Goal: Task Accomplishment & Management: Use online tool/utility

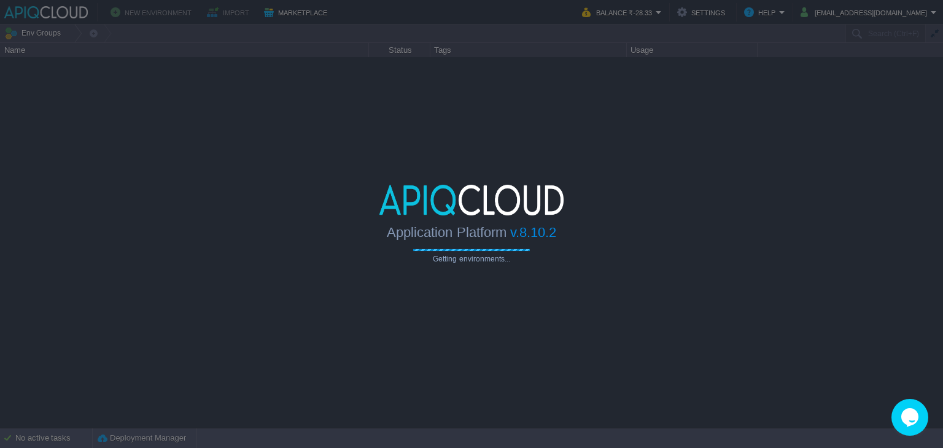
type input "Search (Ctrl+F)"
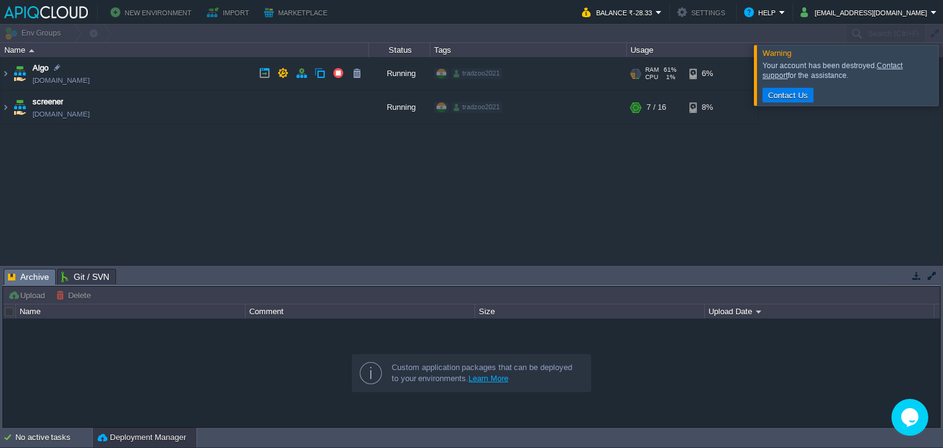
click at [152, 70] on td "Algo [DOMAIN_NAME]" at bounding box center [185, 74] width 368 height 34
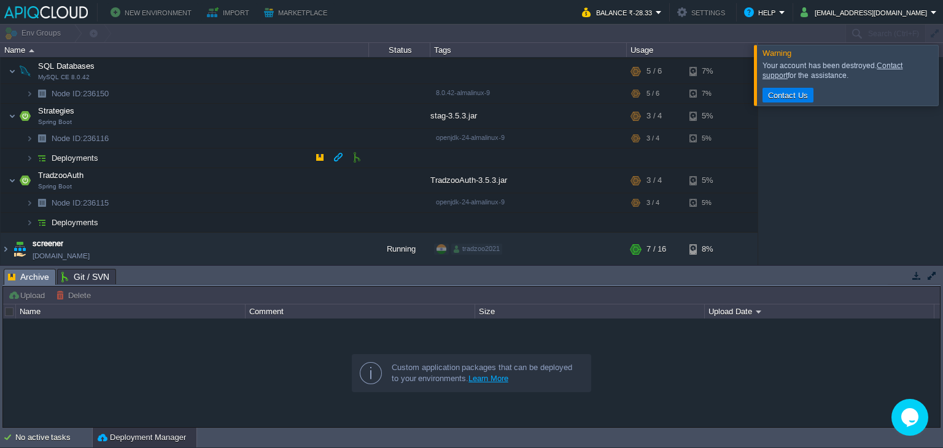
scroll to position [12, 0]
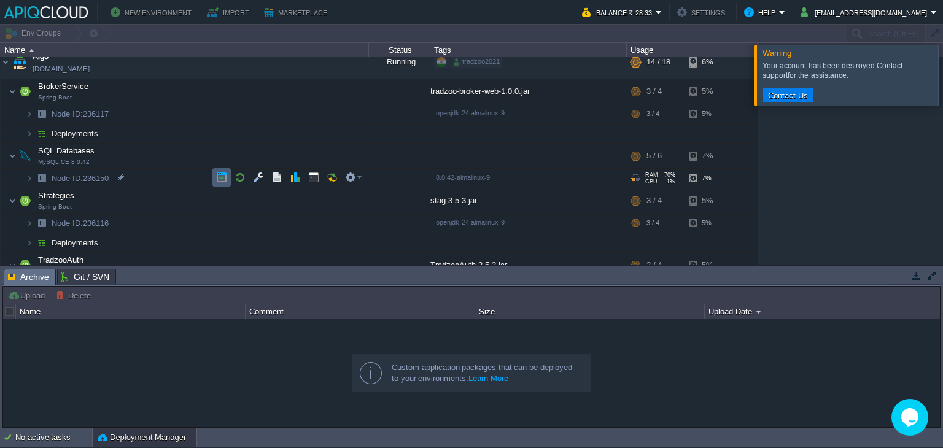
click at [216, 175] on button "button" at bounding box center [221, 177] width 11 height 11
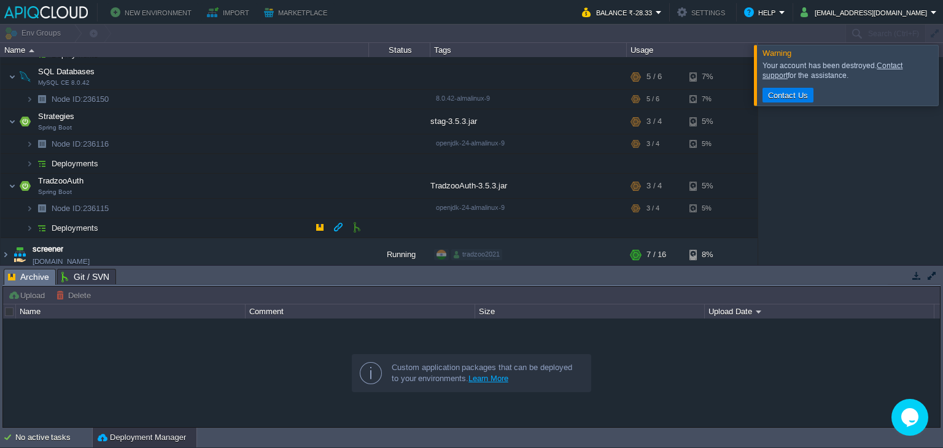
scroll to position [96, 0]
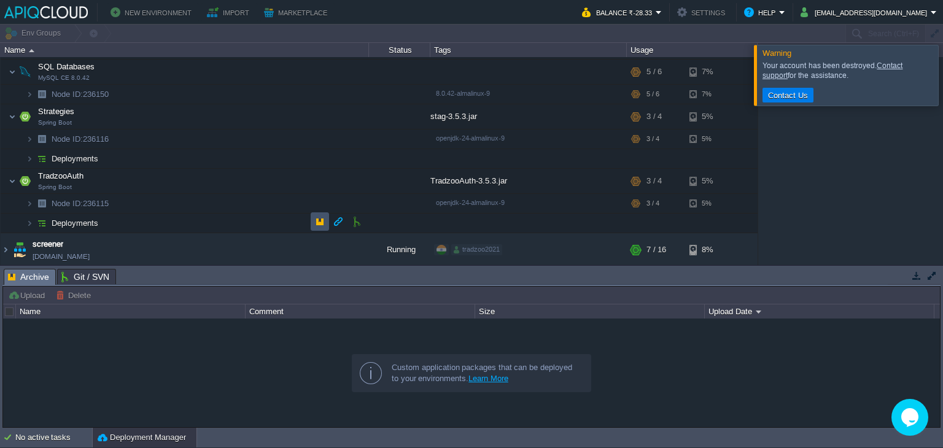
click at [318, 219] on button "button" at bounding box center [319, 221] width 11 height 11
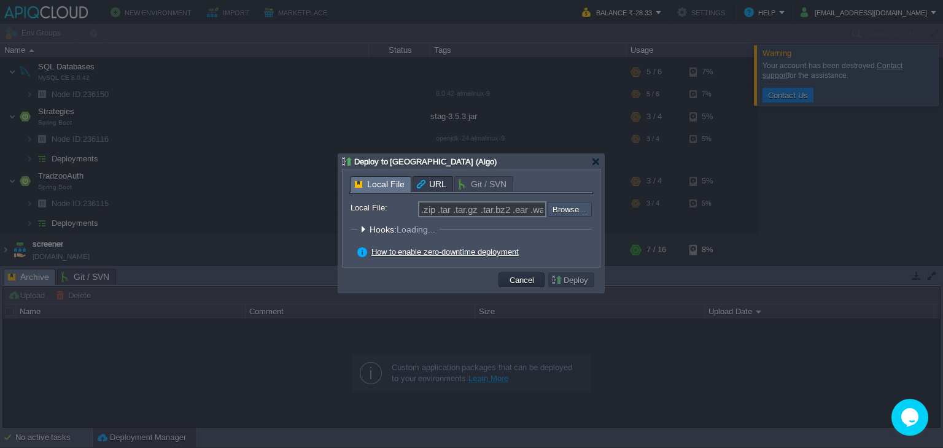
click at [573, 208] on input "file" at bounding box center [514, 209] width 155 height 15
type input "C:\fakepath\TradzooAuth-3.5.3.jar"
type input "TradzooAuth-3.5.3.jar"
click at [577, 279] on button "Deploy" at bounding box center [571, 279] width 41 height 11
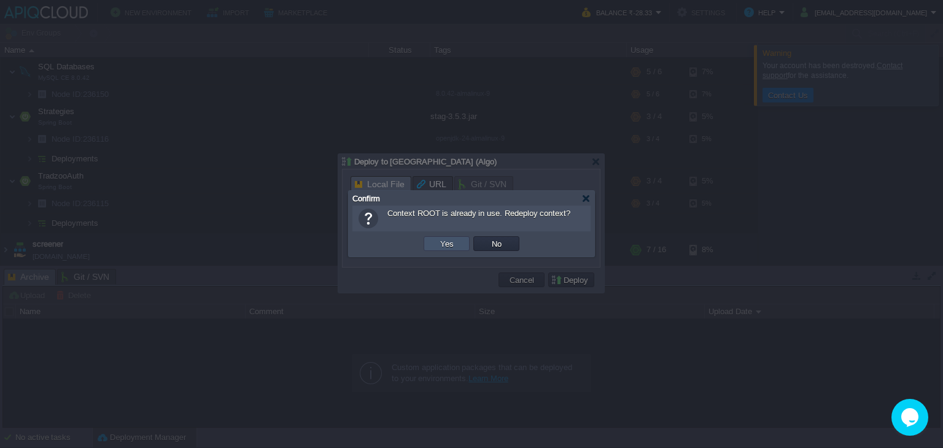
click at [437, 239] on button "Yes" at bounding box center [447, 243] width 21 height 11
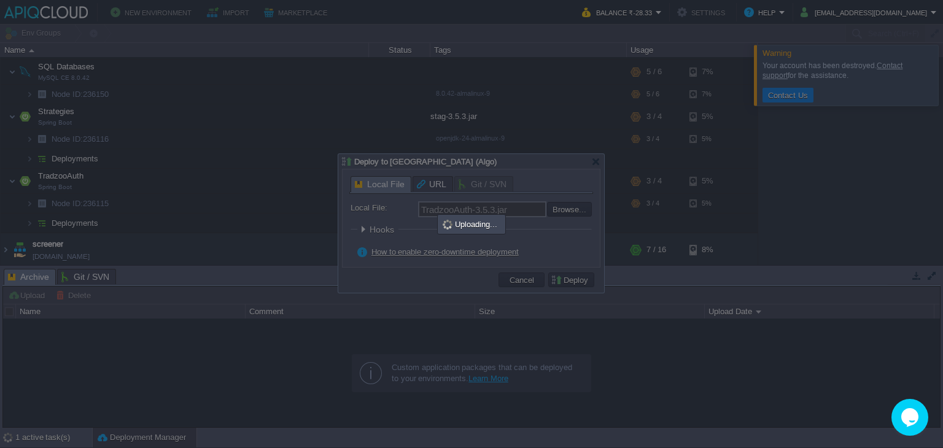
click at [272, 145] on div at bounding box center [471, 224] width 943 height 448
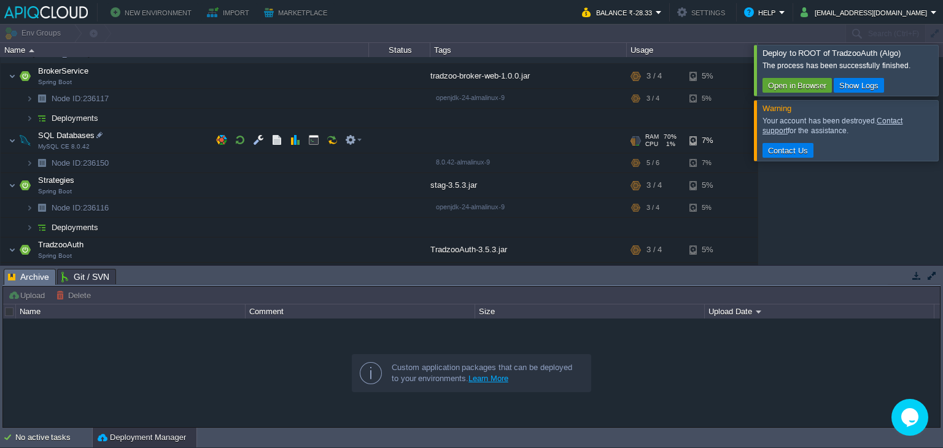
scroll to position [22, 0]
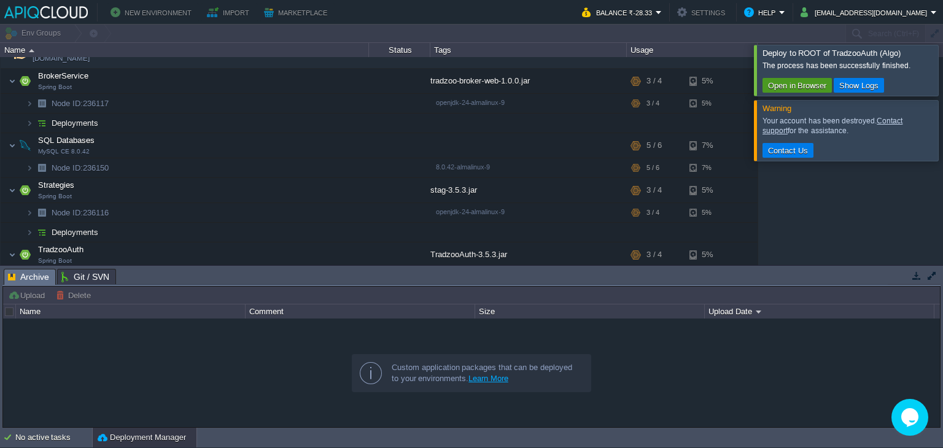
click at [778, 84] on button "Open in Browser" at bounding box center [798, 85] width 66 height 11
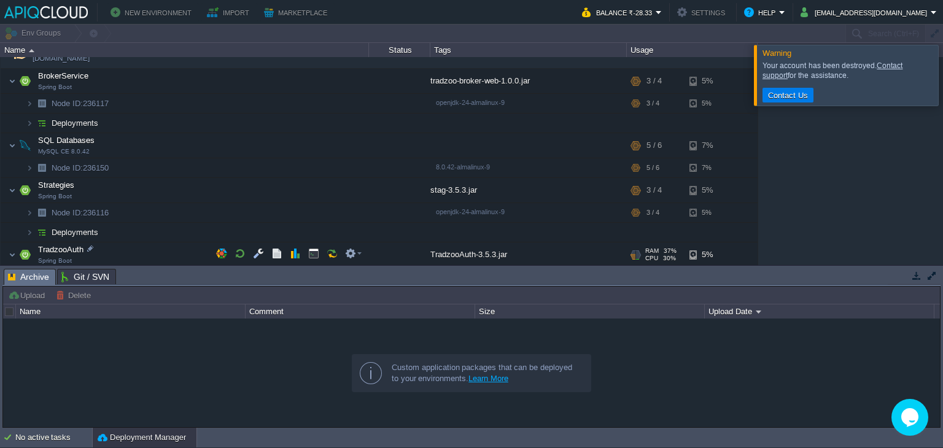
scroll to position [115, 0]
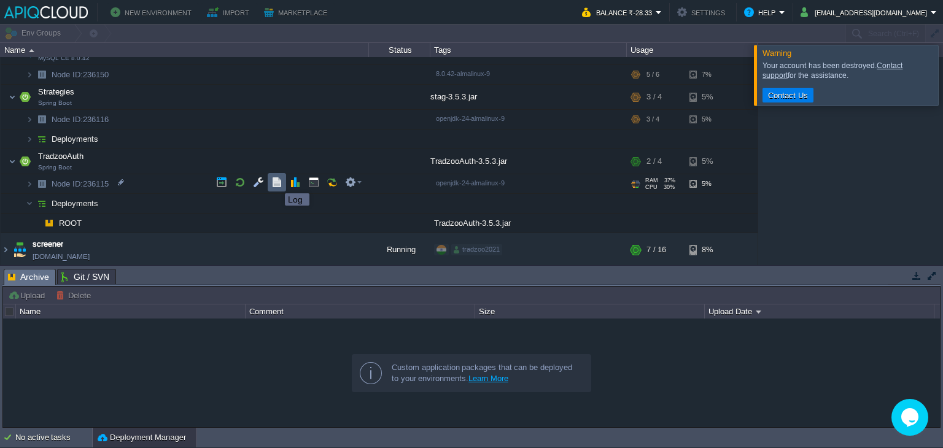
click at [276, 182] on button "button" at bounding box center [276, 182] width 11 height 11
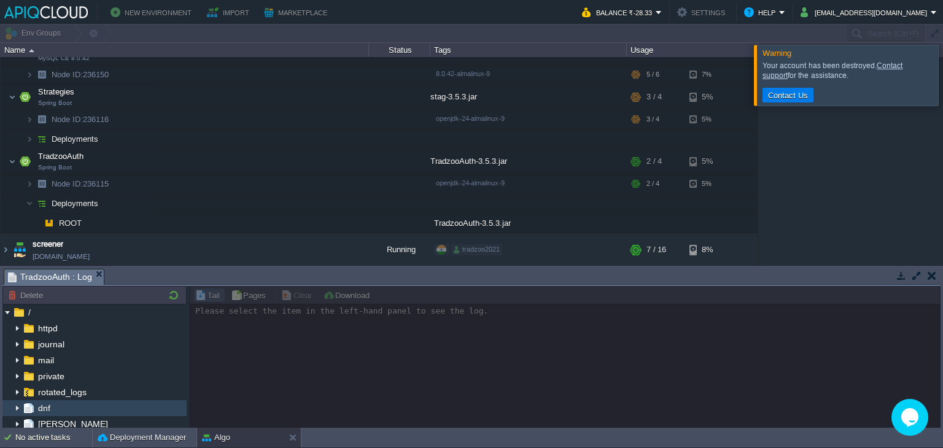
scroll to position [66, 0]
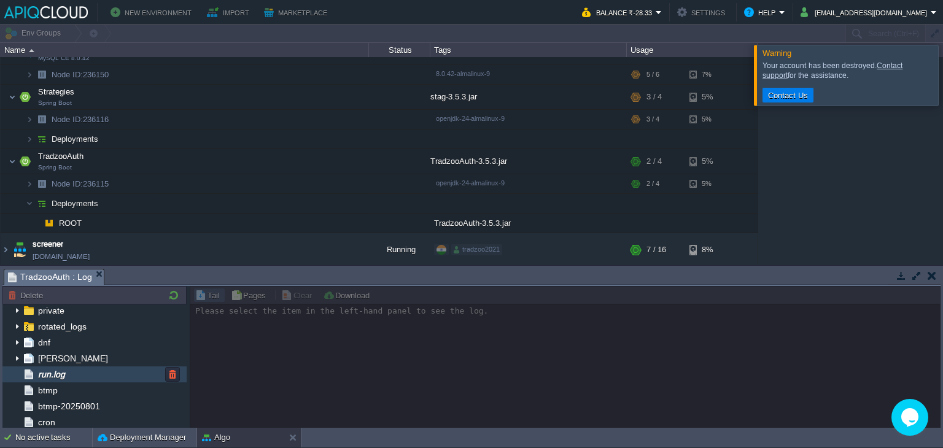
click at [76, 374] on div "run.log" at bounding box center [94, 375] width 184 height 16
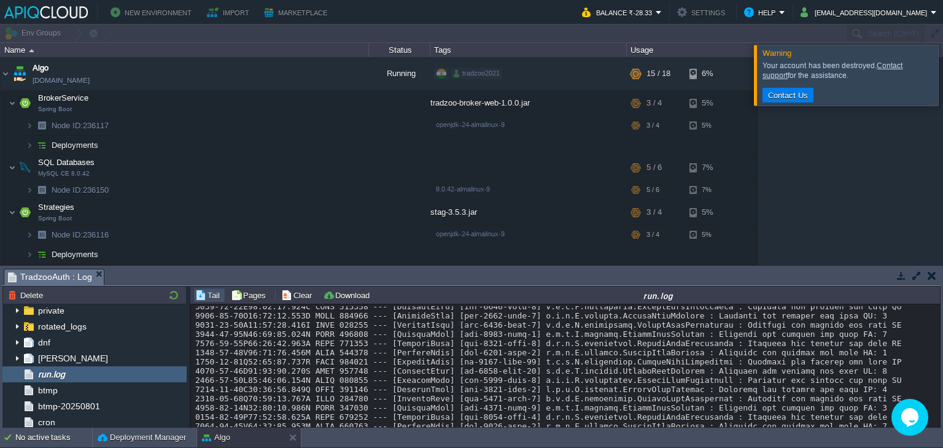
scroll to position [115, 0]
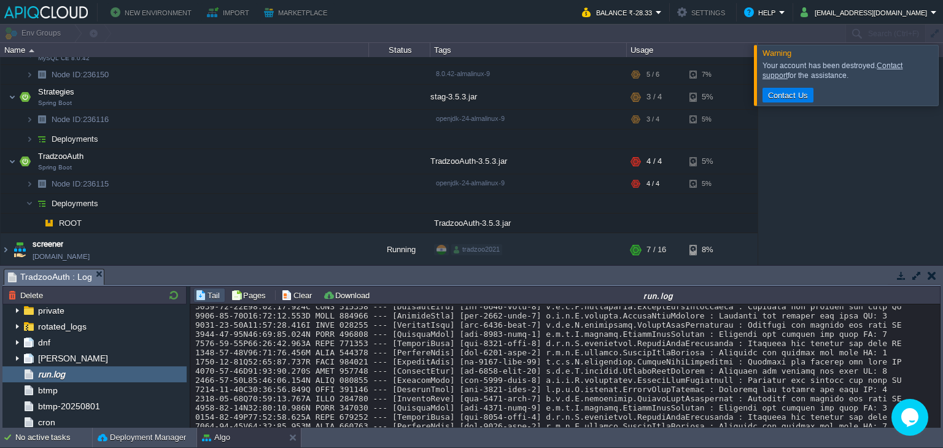
click at [943, 72] on div at bounding box center [958, 75] width 0 height 60
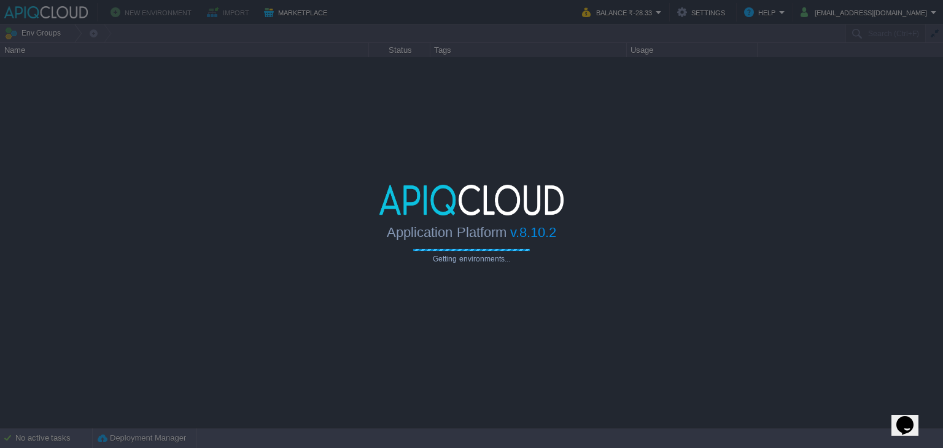
type input "Search (Ctrl+F)"
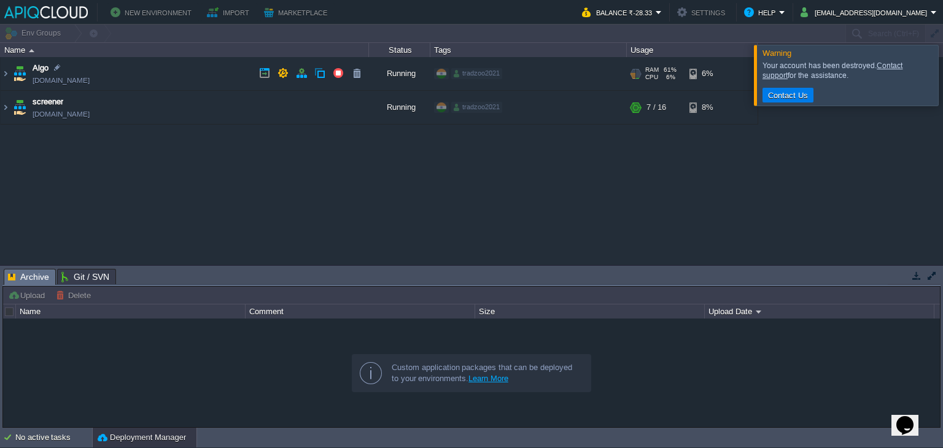
click at [190, 74] on td "Algo [DOMAIN_NAME]" at bounding box center [185, 74] width 368 height 34
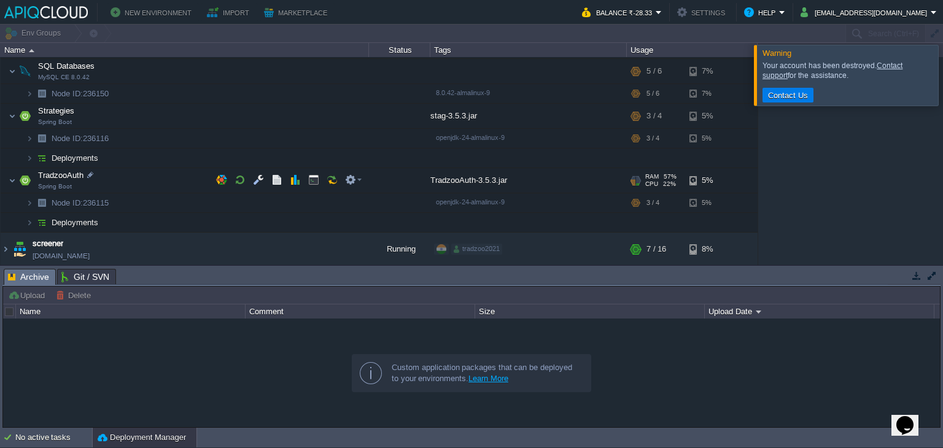
scroll to position [96, 0]
click at [312, 156] on td at bounding box center [320, 157] width 18 height 18
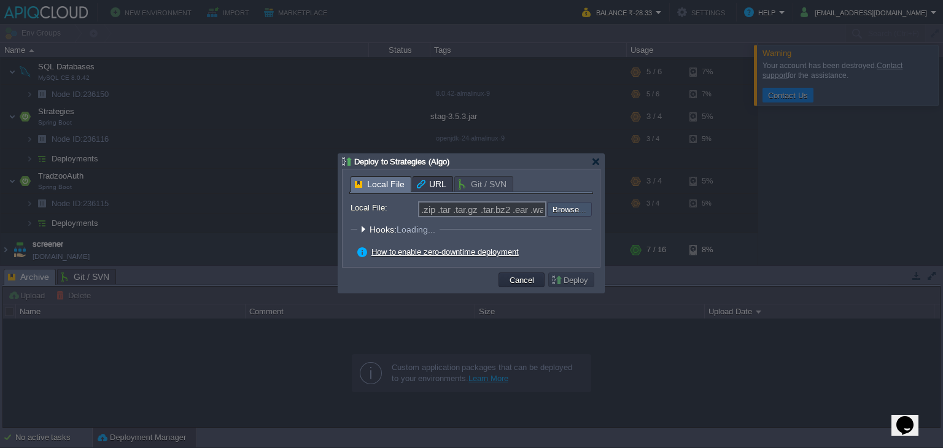
click at [564, 208] on input "file" at bounding box center [514, 209] width 155 height 15
type input "C:\fakepath\stag-3.5.3.jar"
type input "stag-3.5.3.jar"
click at [577, 281] on button "Deploy" at bounding box center [571, 279] width 41 height 11
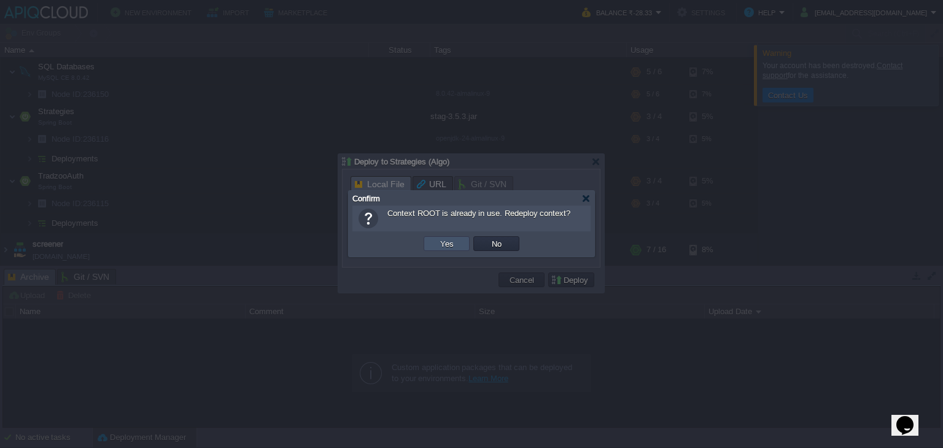
click at [437, 247] on button "Yes" at bounding box center [447, 243] width 21 height 11
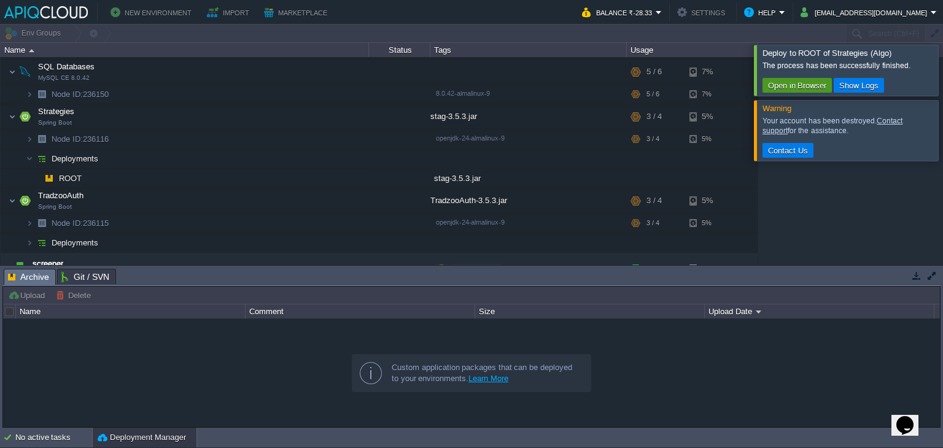
click at [787, 82] on button "Open in Browser" at bounding box center [798, 85] width 66 height 11
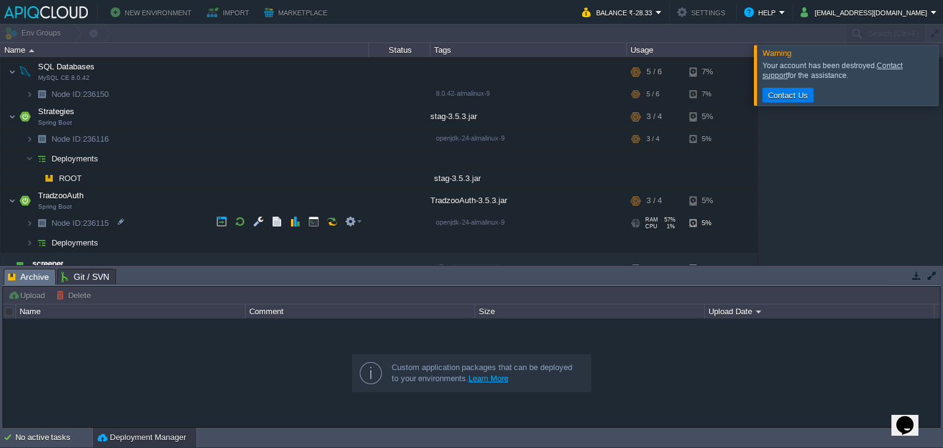
scroll to position [115, 0]
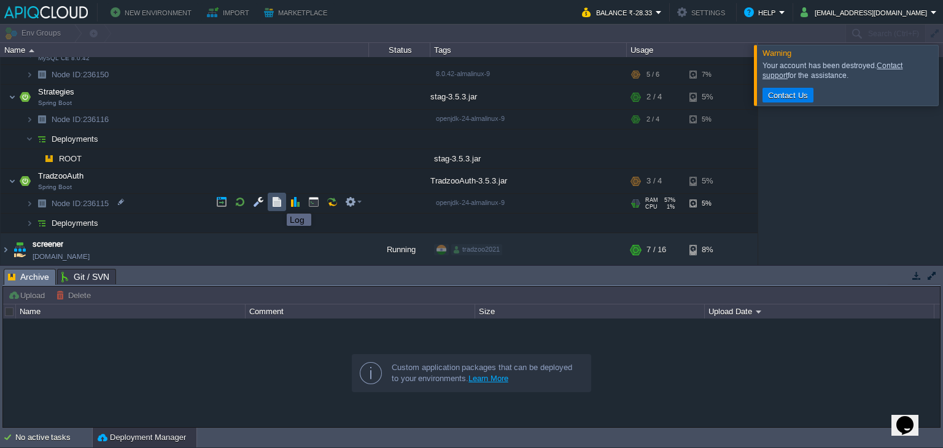
click at [278, 203] on button "button" at bounding box center [276, 202] width 11 height 11
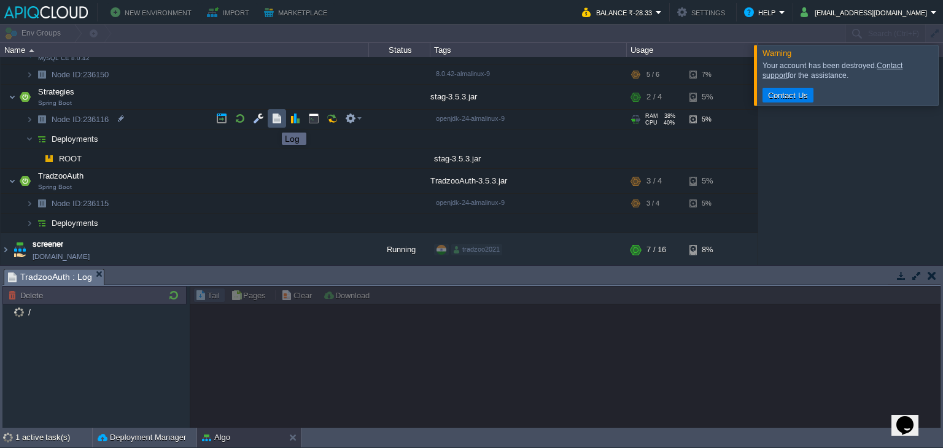
click at [273, 122] on button "button" at bounding box center [276, 118] width 11 height 11
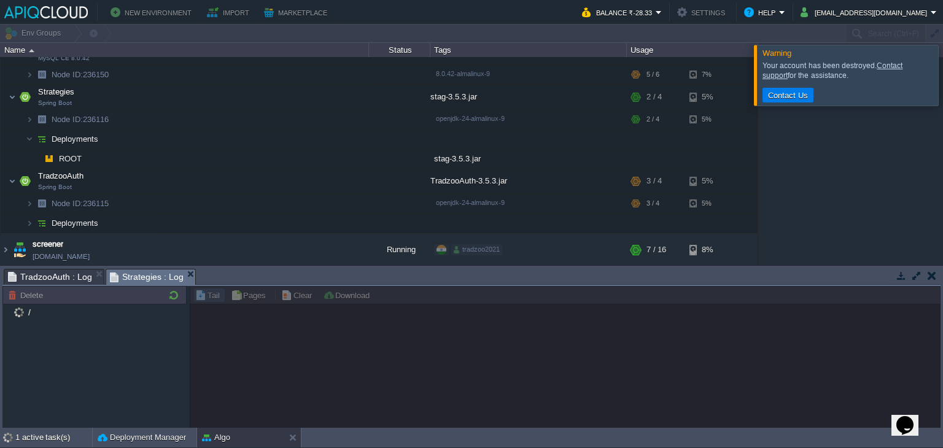
click at [119, 276] on span "Strategies : Log" at bounding box center [147, 277] width 74 height 15
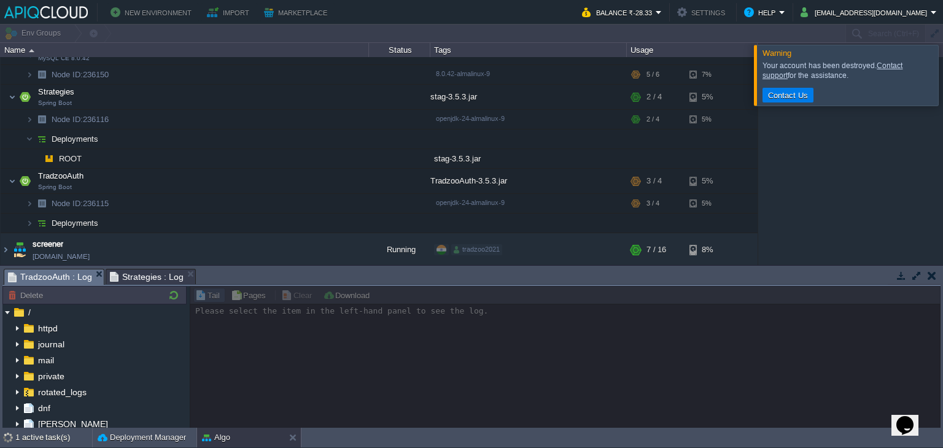
click at [42, 275] on span "TradzooAuth : Log" at bounding box center [50, 277] width 84 height 15
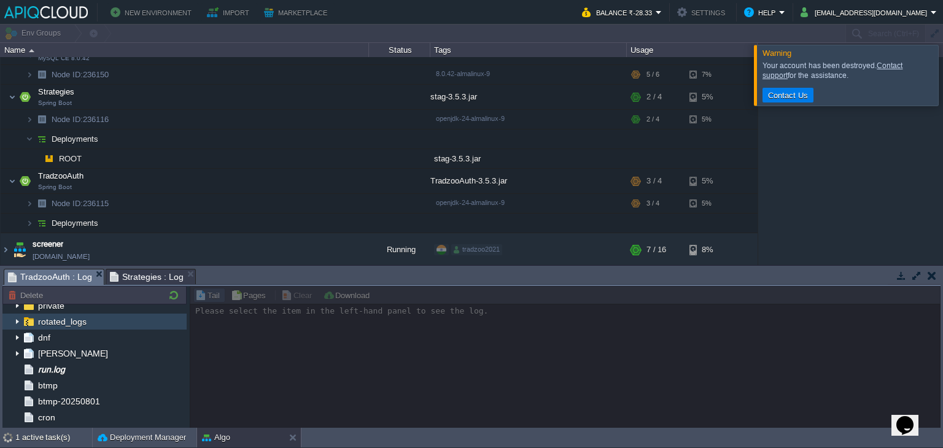
scroll to position [71, 0]
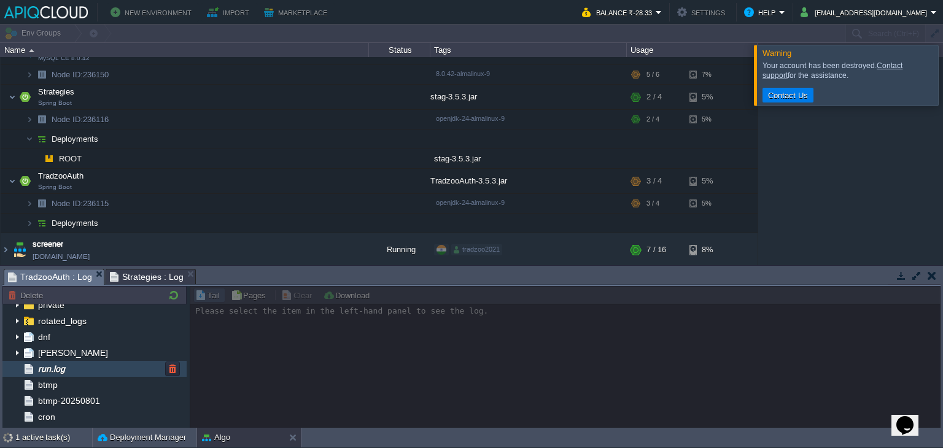
click at [74, 370] on div "run.log" at bounding box center [94, 369] width 184 height 16
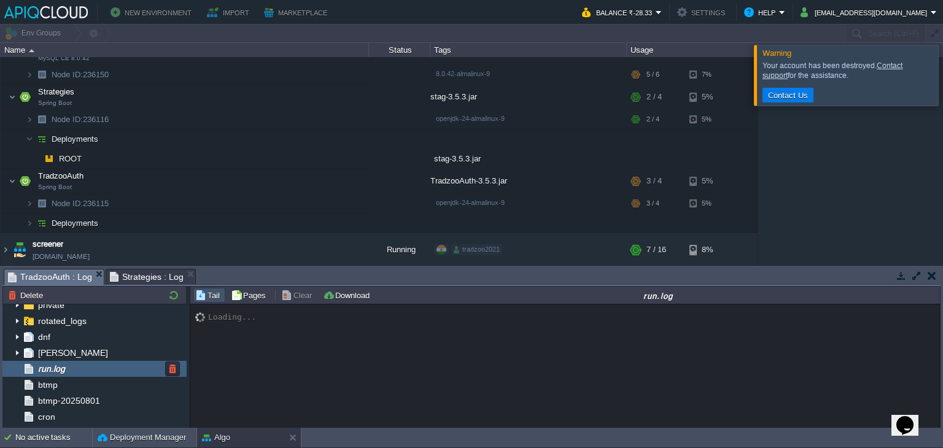
click at [74, 370] on div "run.log" at bounding box center [94, 369] width 184 height 16
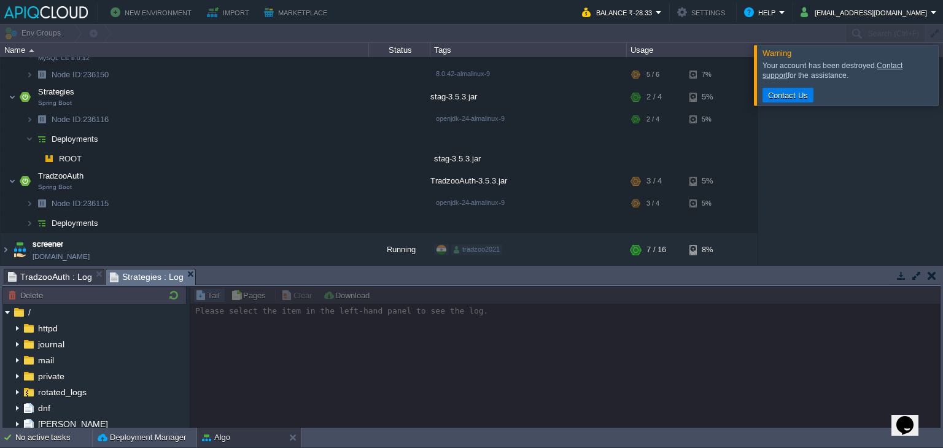
click at [146, 278] on span "Strategies : Log" at bounding box center [147, 277] width 74 height 15
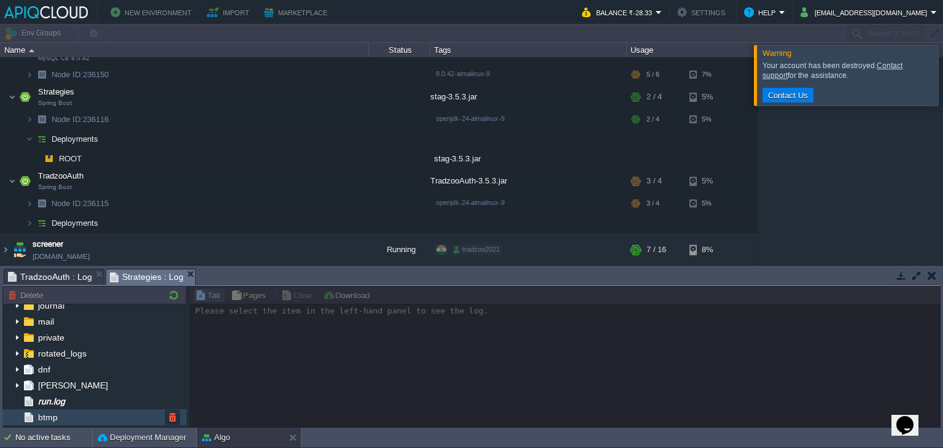
scroll to position [39, 0]
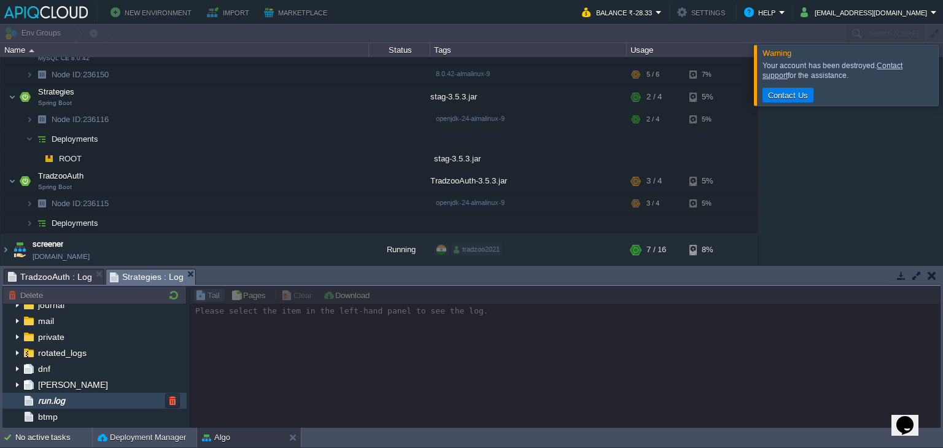
click at [71, 395] on div "run.log" at bounding box center [94, 401] width 184 height 16
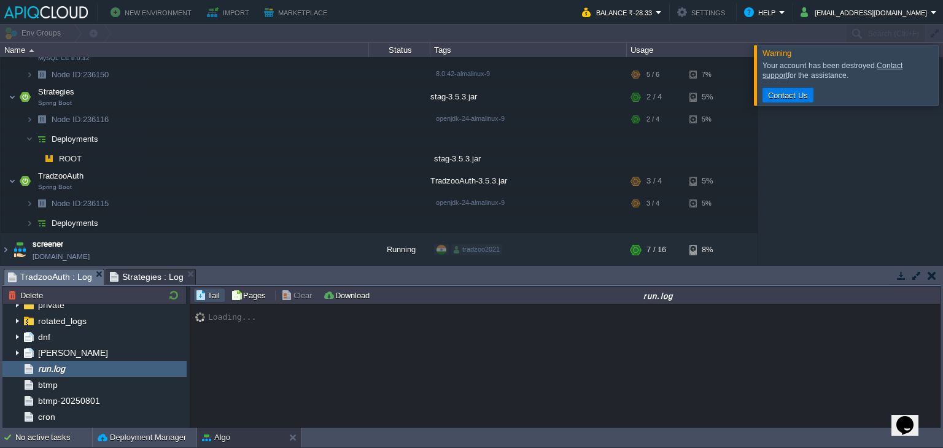
click at [58, 281] on span "TradzooAuth : Log" at bounding box center [50, 277] width 84 height 15
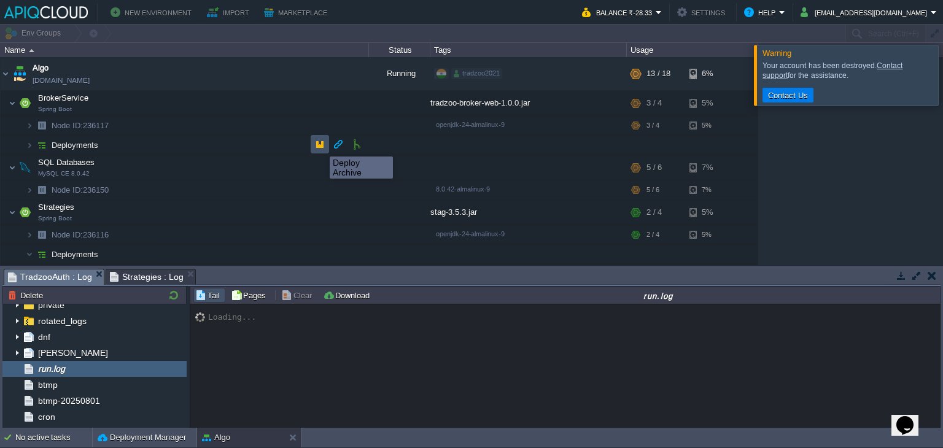
click at [321, 146] on button "button" at bounding box center [319, 144] width 11 height 11
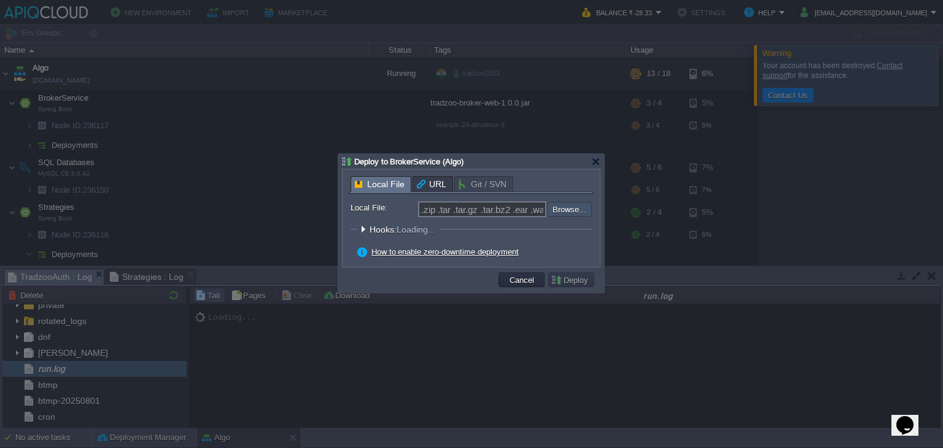
click at [567, 206] on input "file" at bounding box center [514, 209] width 155 height 15
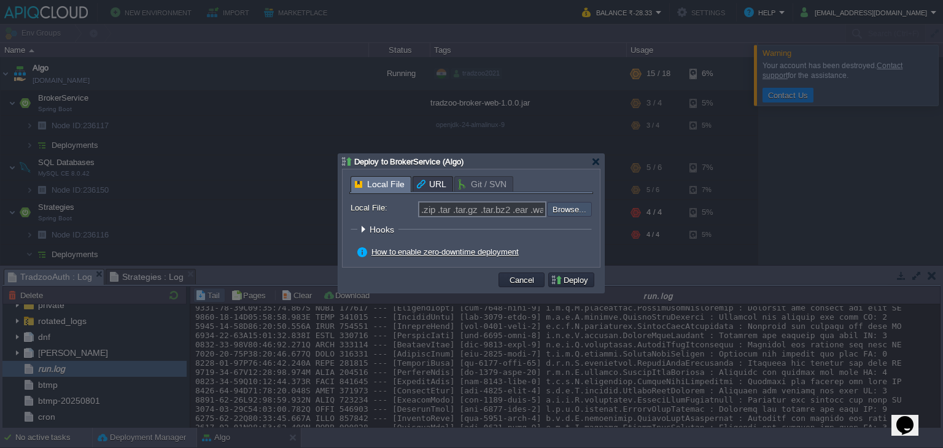
click at [569, 210] on input "file" at bounding box center [514, 209] width 155 height 15
type input "C:\fakepath\tradzoo-broker-web-1.0.0.jar"
type input "tradzoo-broker-web-1.0.0.jar"
click at [577, 281] on button "Deploy" at bounding box center [571, 279] width 41 height 11
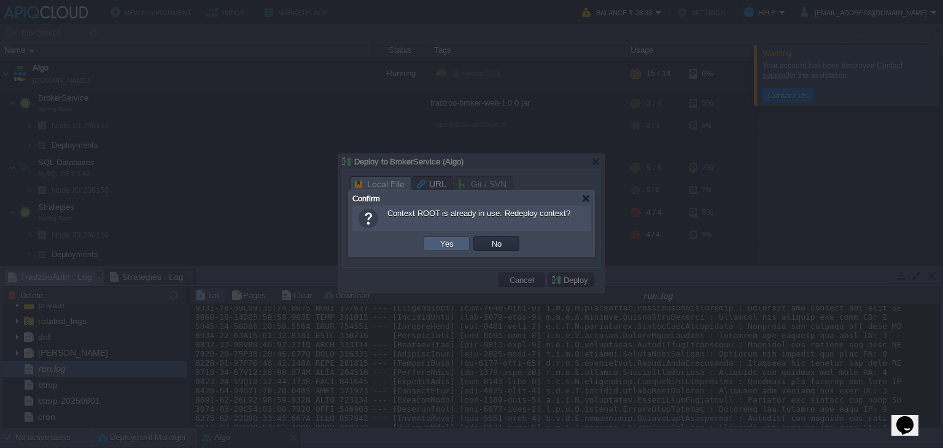
click at [459, 241] on td "Yes" at bounding box center [447, 243] width 46 height 15
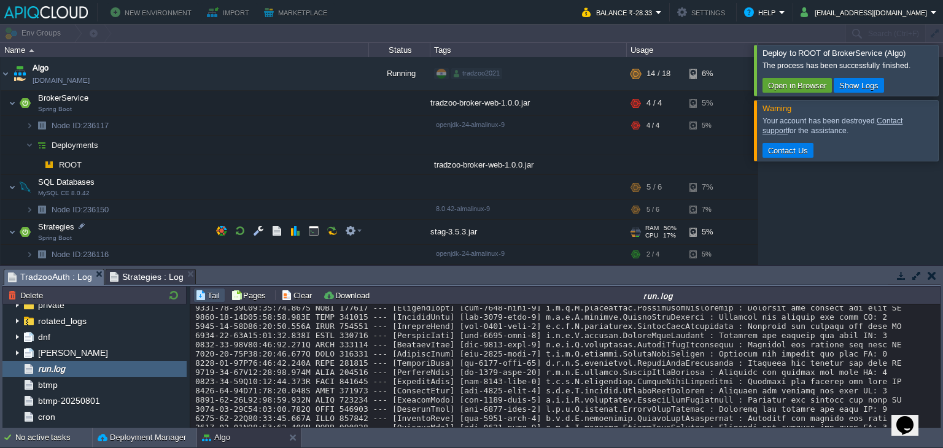
scroll to position [103, 0]
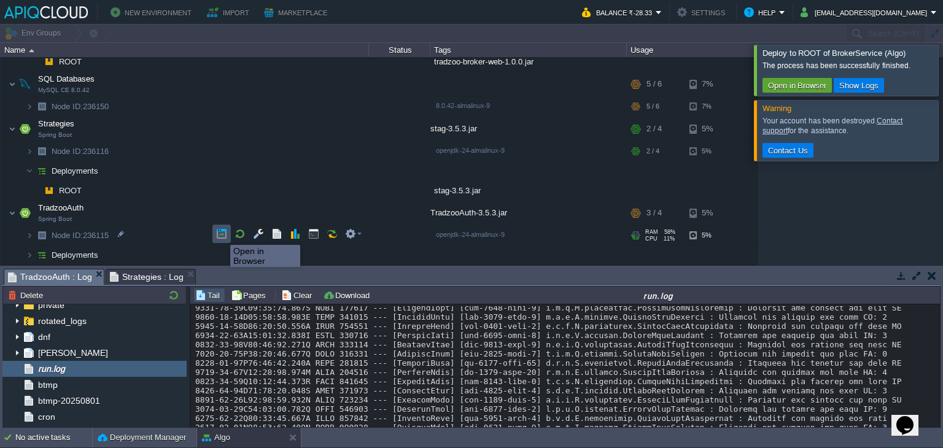
click at [221, 234] on button "button" at bounding box center [221, 233] width 11 height 11
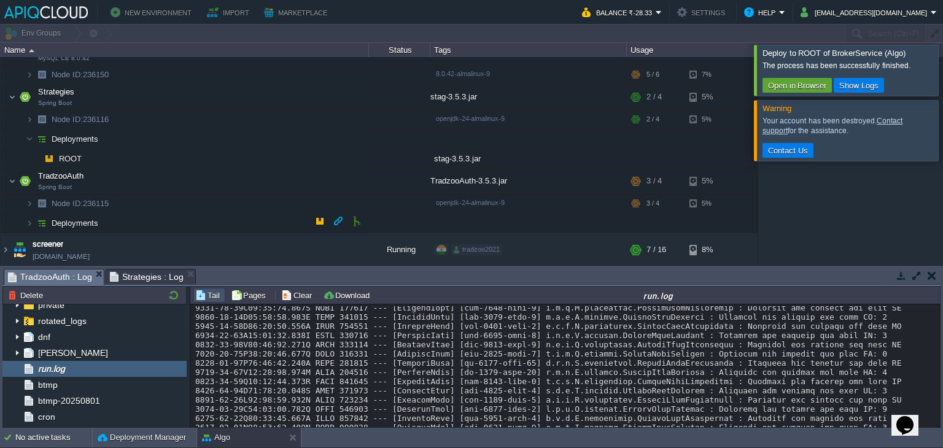
scroll to position [135, 0]
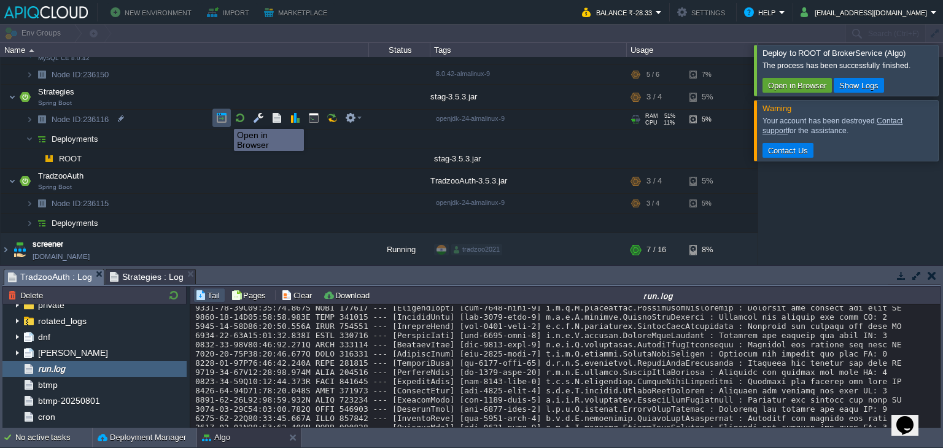
click at [225, 118] on button "button" at bounding box center [221, 117] width 11 height 11
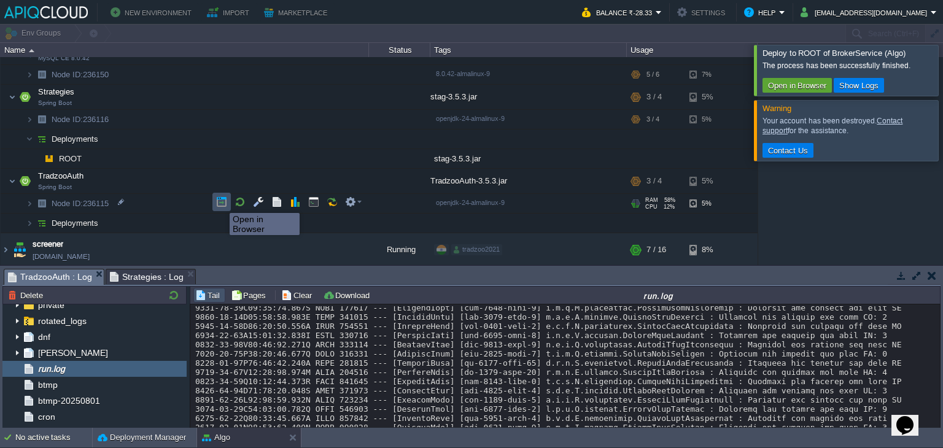
click at [220, 202] on button "button" at bounding box center [221, 202] width 11 height 11
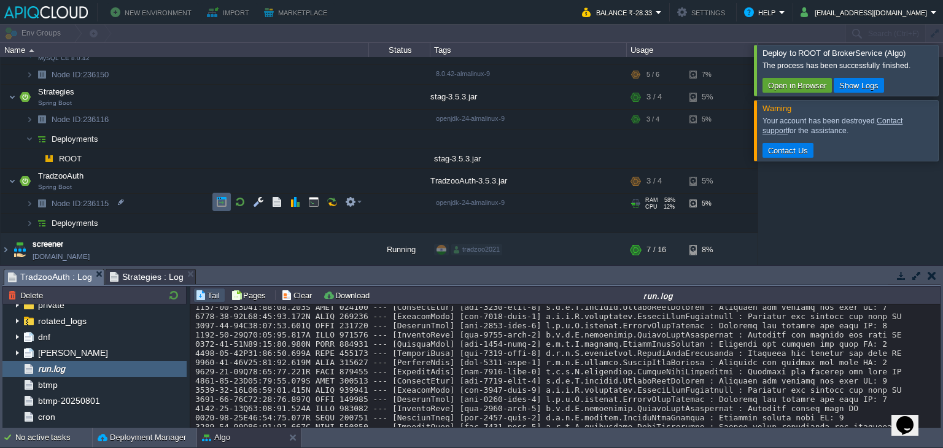
click at [214, 202] on td at bounding box center [221, 202] width 18 height 18
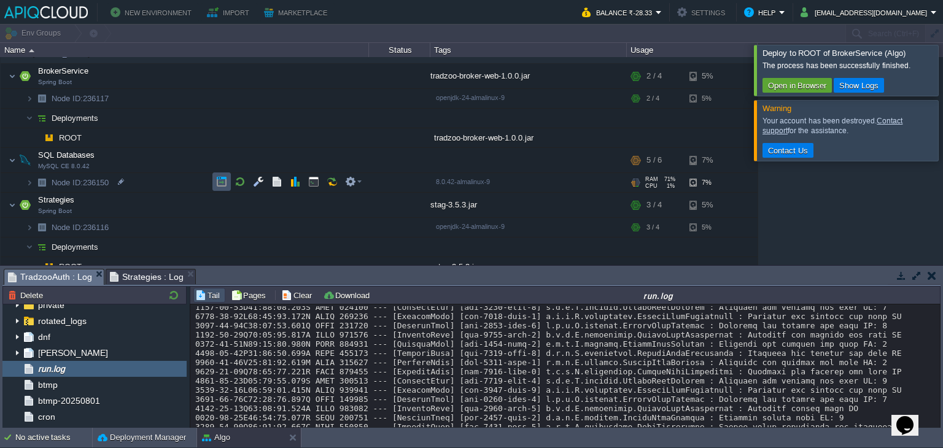
click at [226, 178] on button "button" at bounding box center [221, 181] width 11 height 11
click at [61, 278] on span "TradzooAuth : Log" at bounding box center [50, 277] width 84 height 15
drag, startPoint x: 610, startPoint y: 407, endPoint x: 192, endPoint y: 359, distance: 421.5
click at [192, 359] on div "Loading..." at bounding box center [565, 367] width 751 height 125
copy div "Unsaved transient entity: ([com.tradzoo.auth.TradzooAuth.dto.user.Roles#<null>]…"
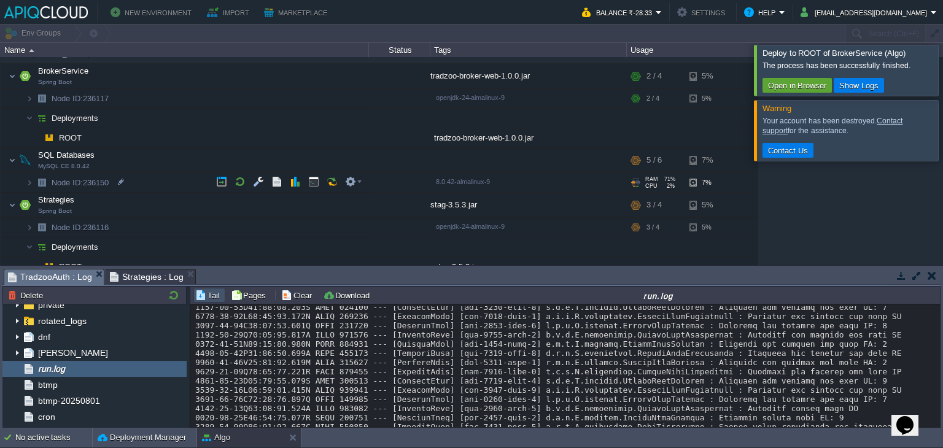
scroll to position [135, 0]
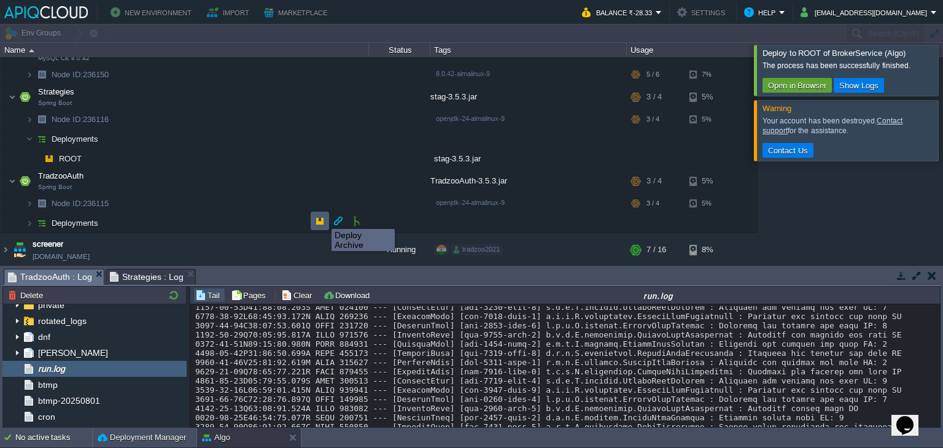
click at [322, 218] on button "button" at bounding box center [319, 221] width 11 height 11
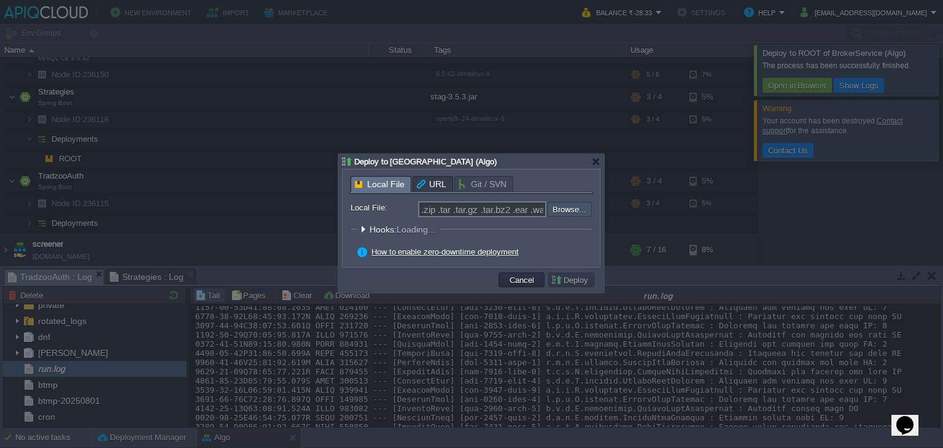
click at [563, 211] on input "file" at bounding box center [514, 209] width 155 height 15
type input "C:\fakepath\TradzooAuth-3.5.3.jar"
type input "TradzooAuth-3.5.3.jar"
click at [558, 277] on button "Deploy" at bounding box center [571, 279] width 41 height 11
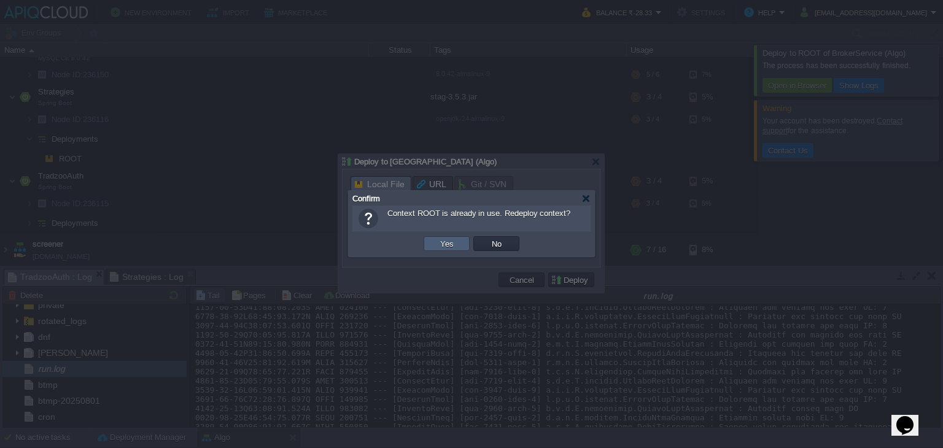
click at [454, 236] on td "Yes" at bounding box center [447, 243] width 46 height 15
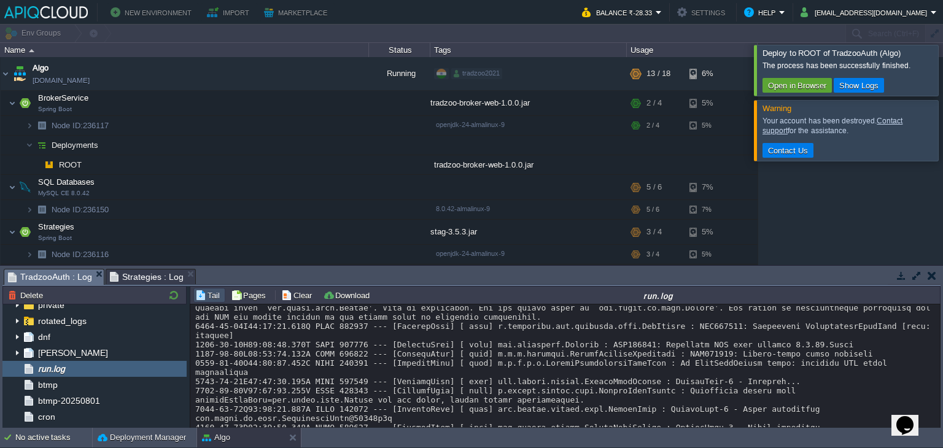
scroll to position [10274, 0]
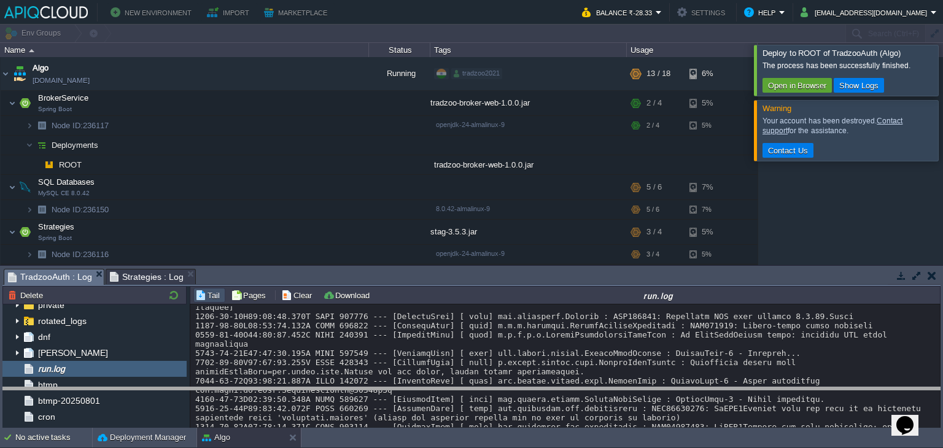
drag, startPoint x: 738, startPoint y: 273, endPoint x: 754, endPoint y: 392, distance: 120.3
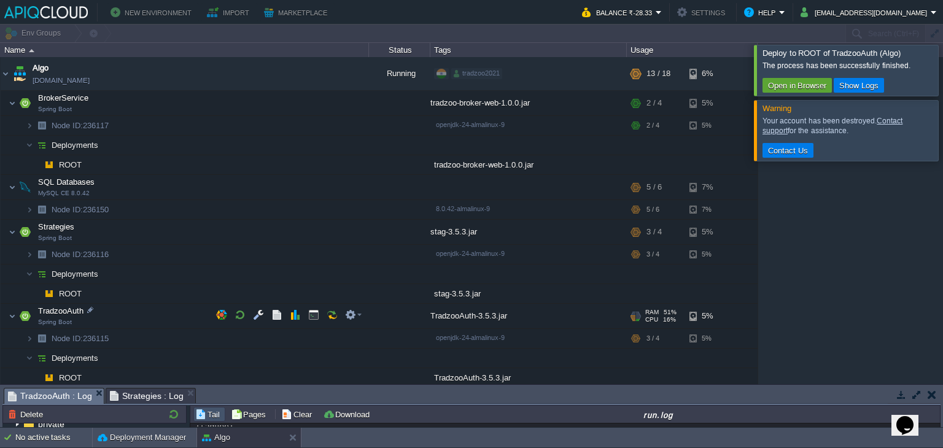
scroll to position [35, 0]
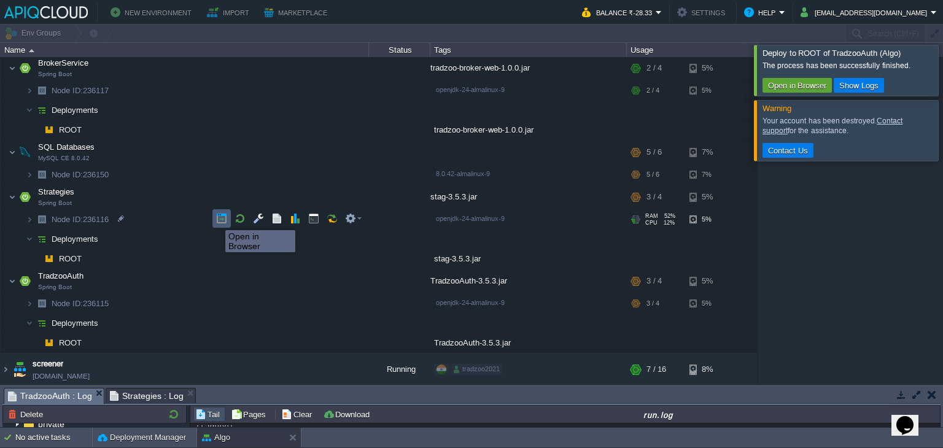
click at [219, 219] on button "button" at bounding box center [221, 218] width 11 height 11
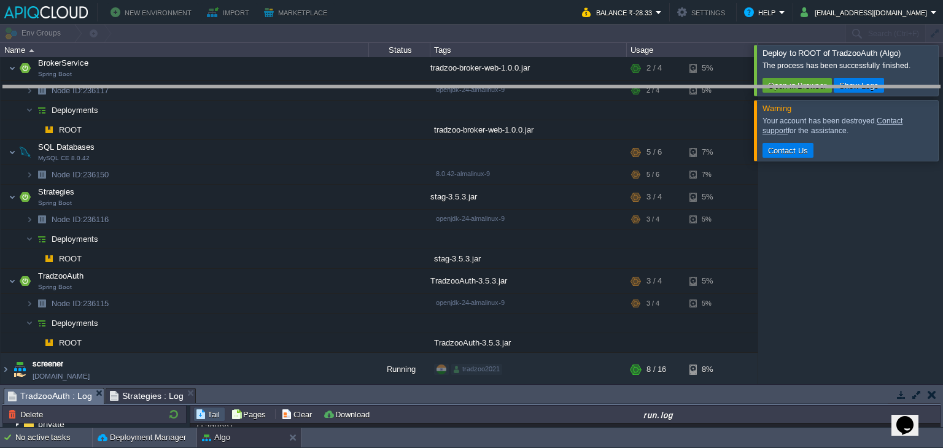
drag, startPoint x: 289, startPoint y: 394, endPoint x: 325, endPoint y: 91, distance: 305.0
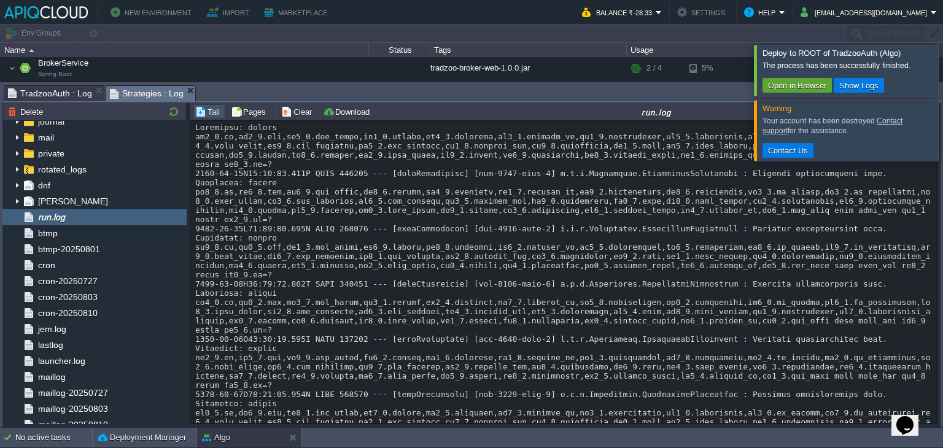
click at [140, 93] on span "Strategies : Log" at bounding box center [147, 93] width 74 height 15
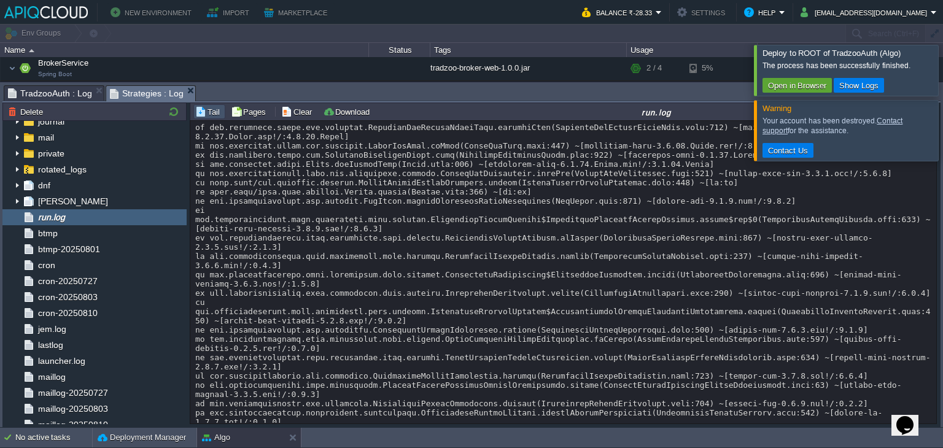
scroll to position [16340, 0]
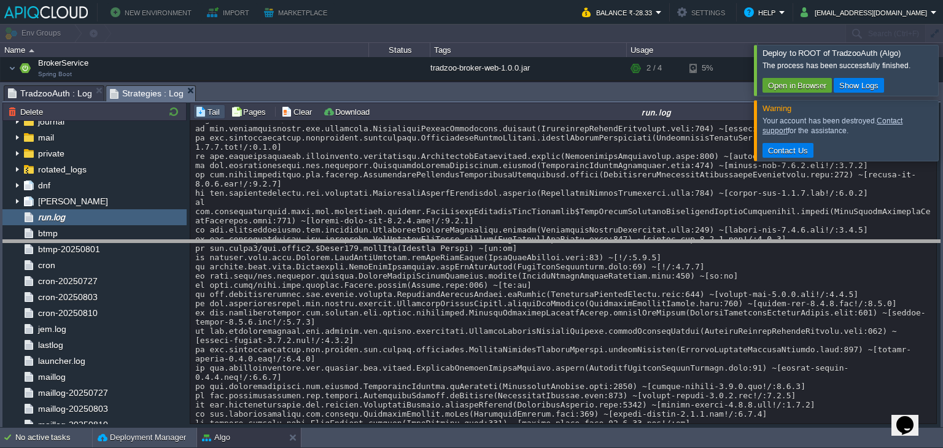
drag, startPoint x: 547, startPoint y: 94, endPoint x: 572, endPoint y: 249, distance: 156.8
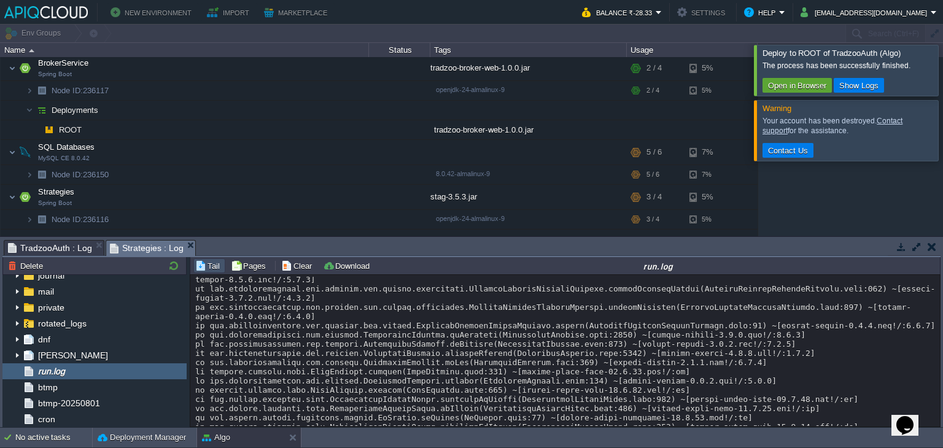
scroll to position [16547, 0]
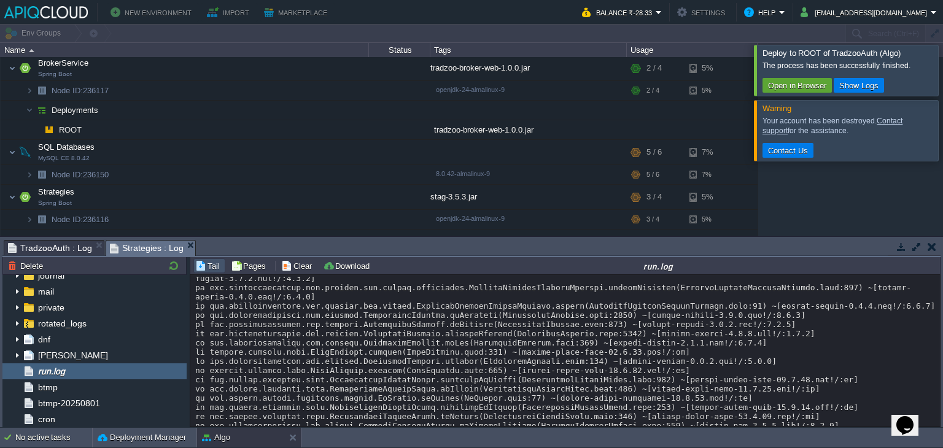
click at [136, 241] on span "Strategies : Log" at bounding box center [147, 248] width 74 height 15
click at [137, 246] on span "Strategies : Log" at bounding box center [147, 248] width 74 height 15
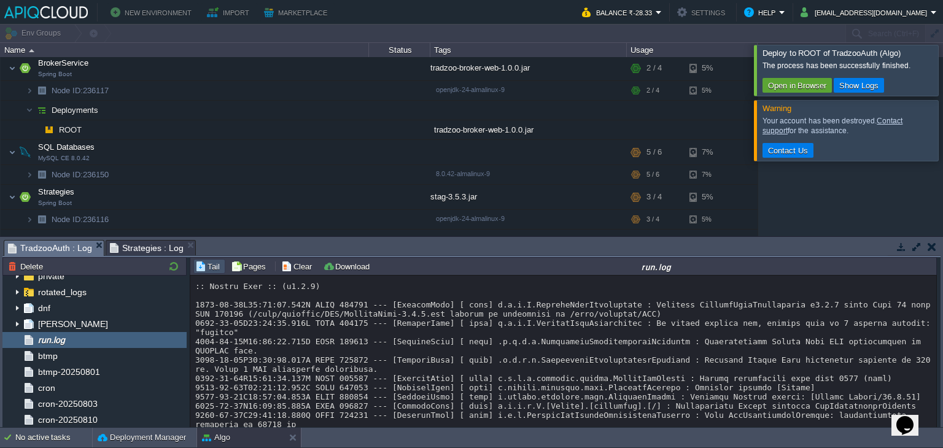
click at [76, 250] on span "TradzooAuth : Log" at bounding box center [50, 248] width 84 height 15
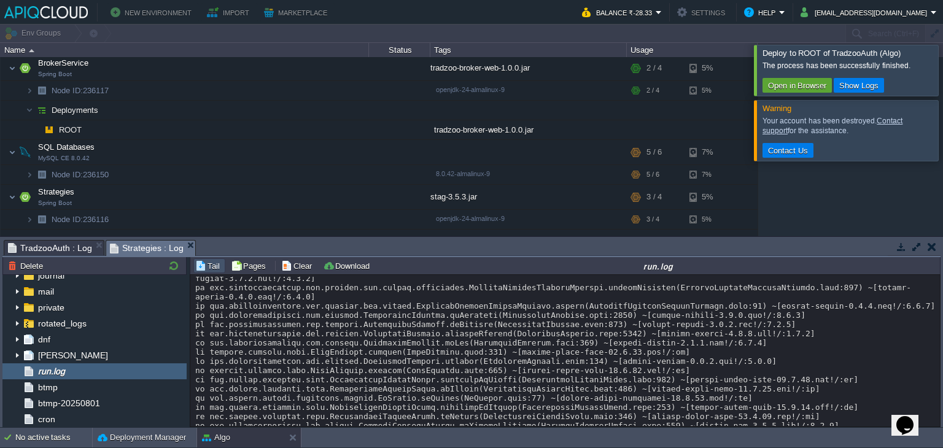
click at [144, 252] on span "Strategies : Log" at bounding box center [147, 248] width 74 height 15
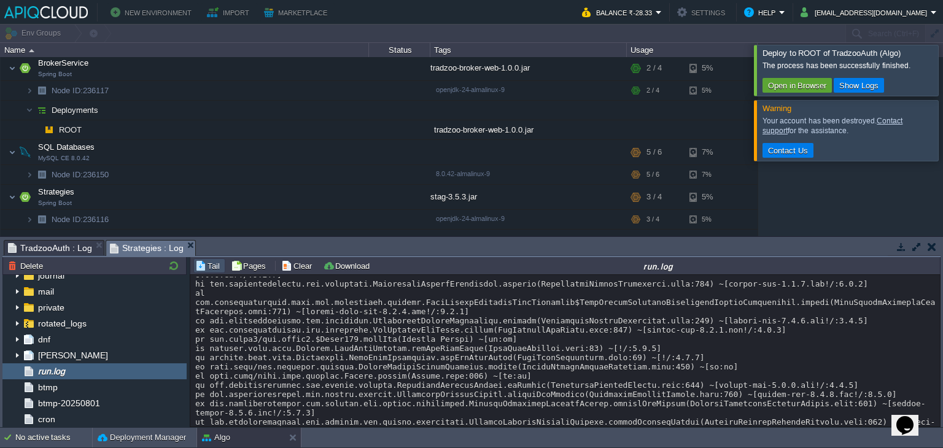
scroll to position [16602, 0]
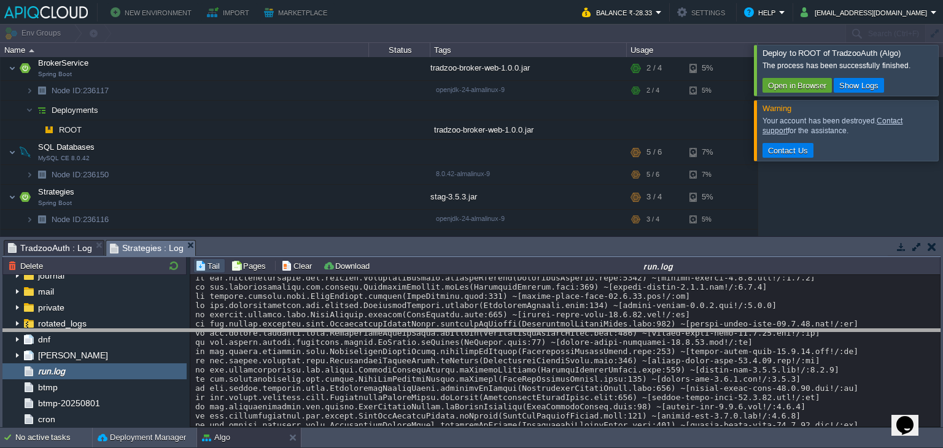
drag, startPoint x: 749, startPoint y: 243, endPoint x: 753, endPoint y: 332, distance: 88.5
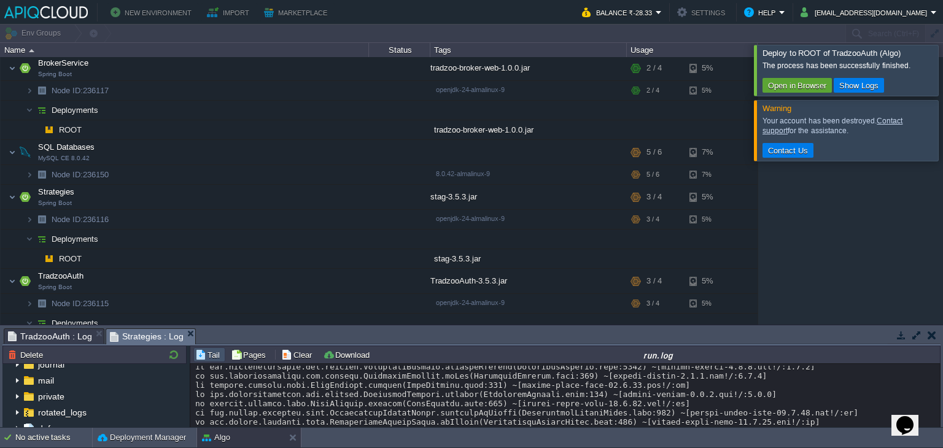
click at [943, 138] on div at bounding box center [958, 130] width 0 height 60
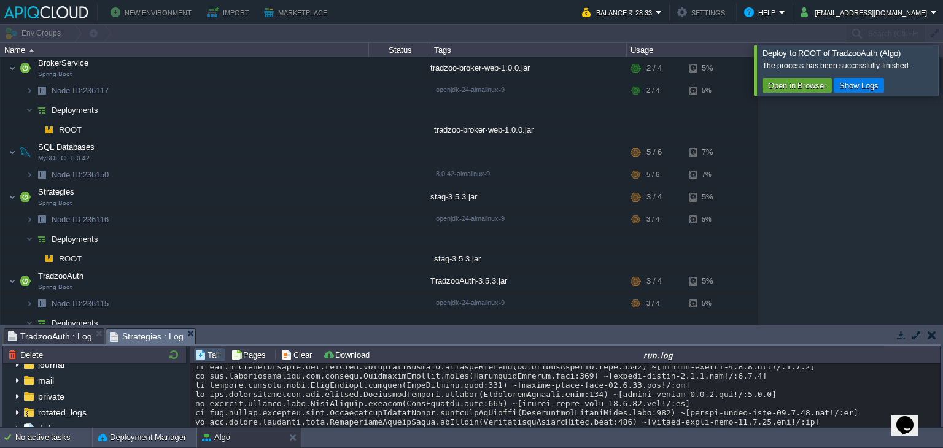
click at [943, 69] on div at bounding box center [958, 70] width 0 height 50
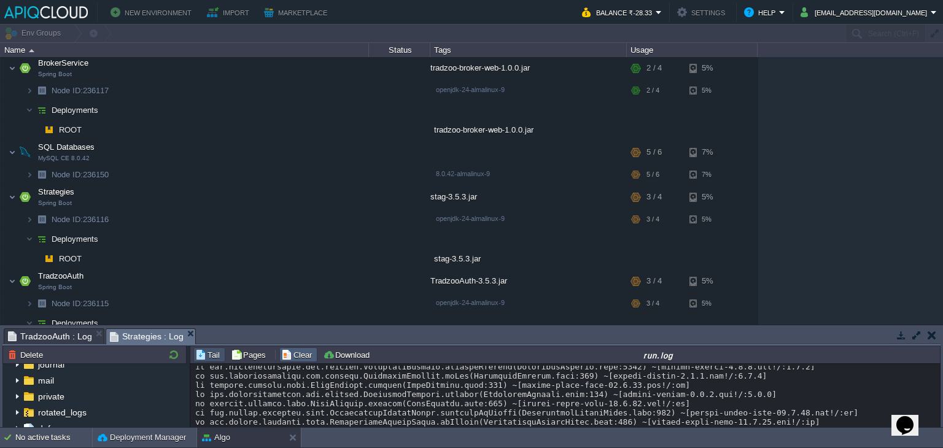
click at [286, 351] on button "Clear" at bounding box center [298, 354] width 34 height 11
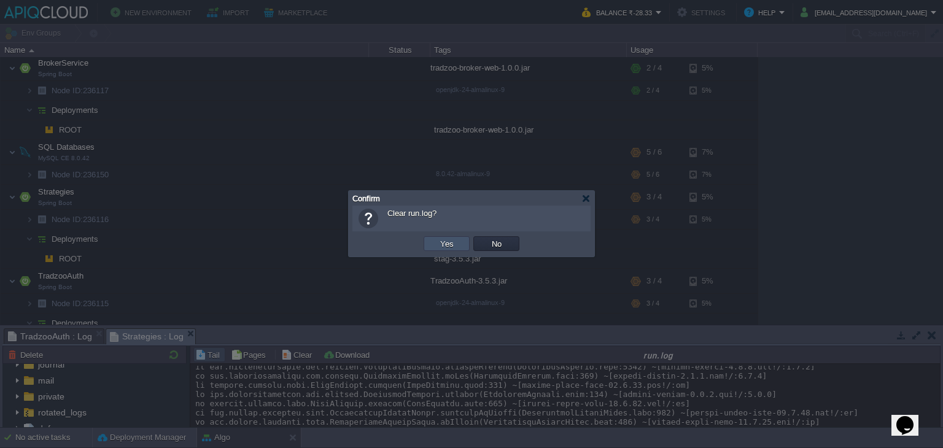
click at [454, 239] on button "Yes" at bounding box center [447, 243] width 21 height 11
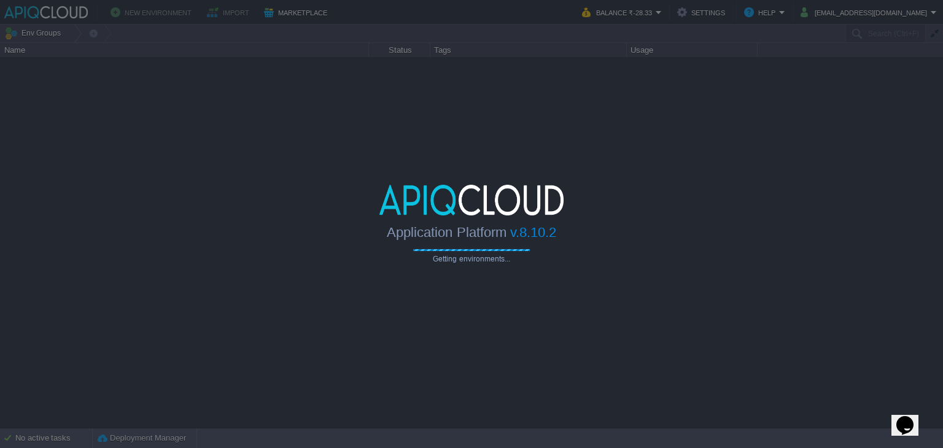
type input "Search (Ctrl+F)"
